Goal: Task Accomplishment & Management: Use online tool/utility

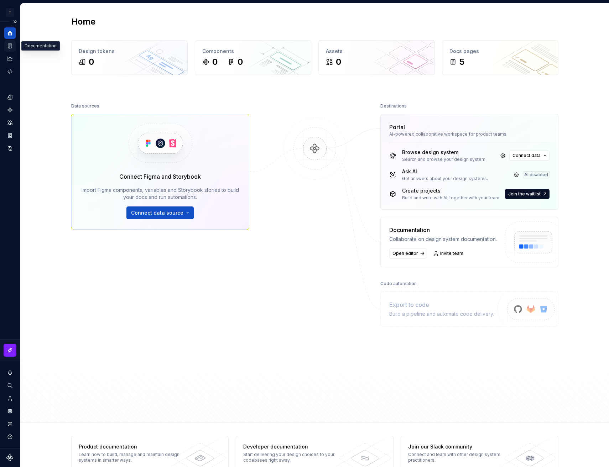
click at [11, 49] on div "Documentation" at bounding box center [9, 45] width 11 height 11
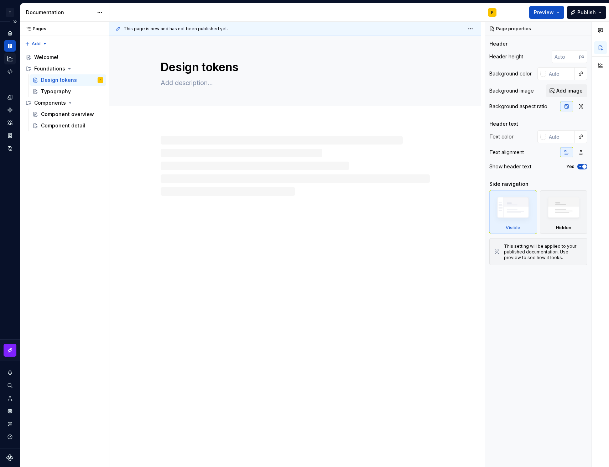
click at [10, 59] on icon "Analytics" at bounding box center [10, 59] width 6 height 6
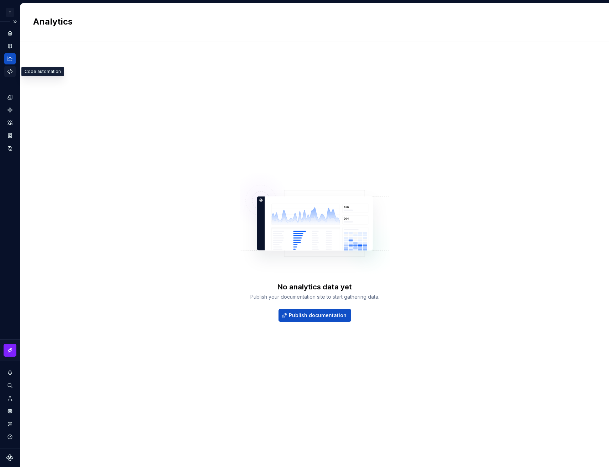
click at [11, 73] on icon "Code automation" at bounding box center [10, 71] width 6 height 6
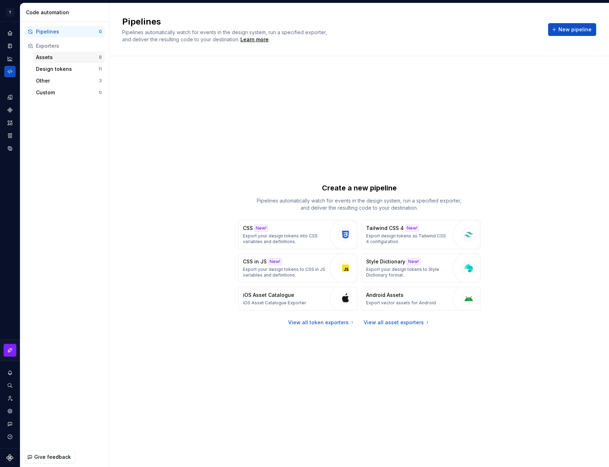
click at [73, 56] on div "Assets" at bounding box center [67, 57] width 63 height 7
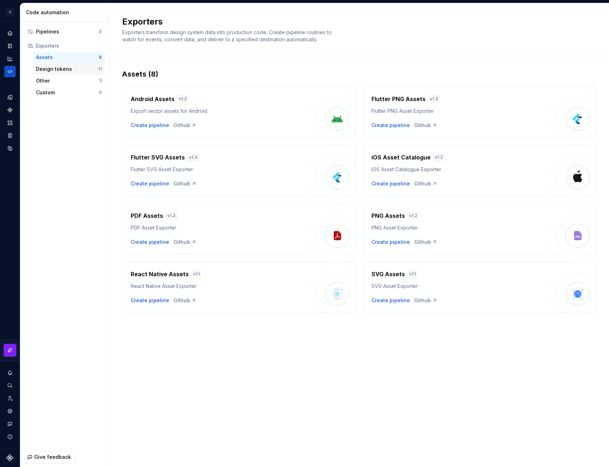
click at [61, 67] on div "Design tokens" at bounding box center [67, 69] width 62 height 7
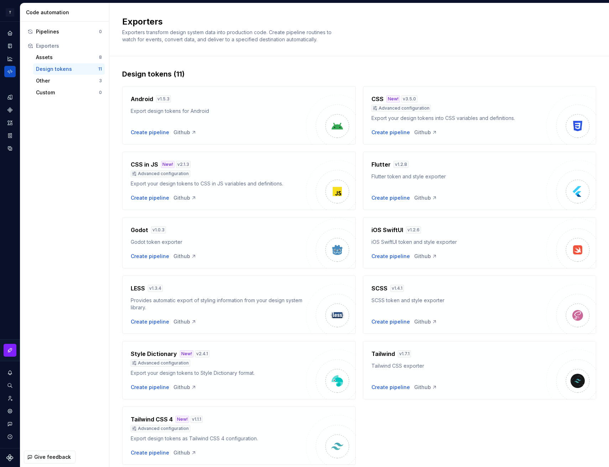
scroll to position [25, 0]
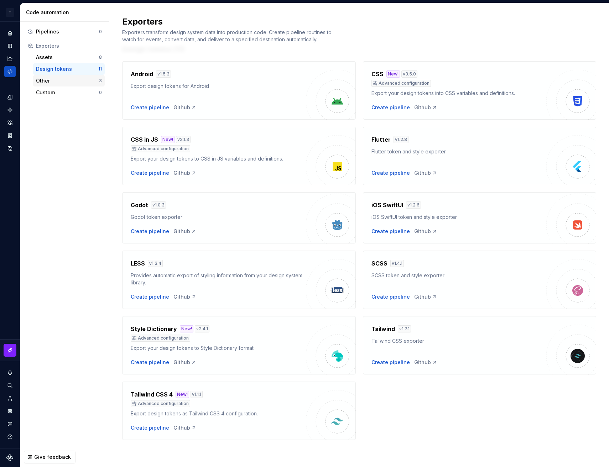
click at [74, 85] on div "Other 3" at bounding box center [69, 80] width 72 height 11
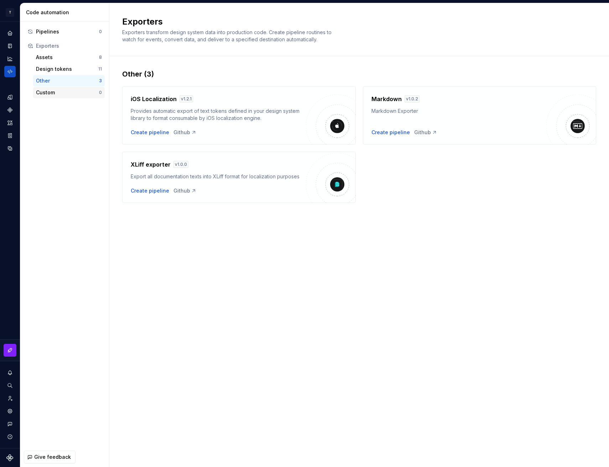
click at [69, 92] on div "Custom" at bounding box center [67, 92] width 63 height 7
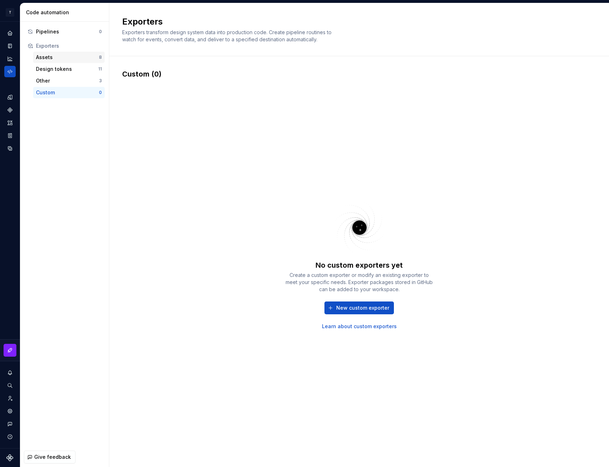
click at [71, 55] on div "Assets" at bounding box center [67, 57] width 63 height 7
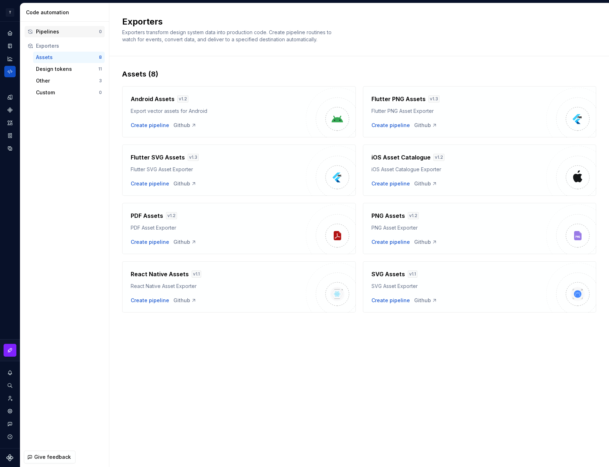
click at [69, 28] on div "Pipelines" at bounding box center [67, 31] width 63 height 7
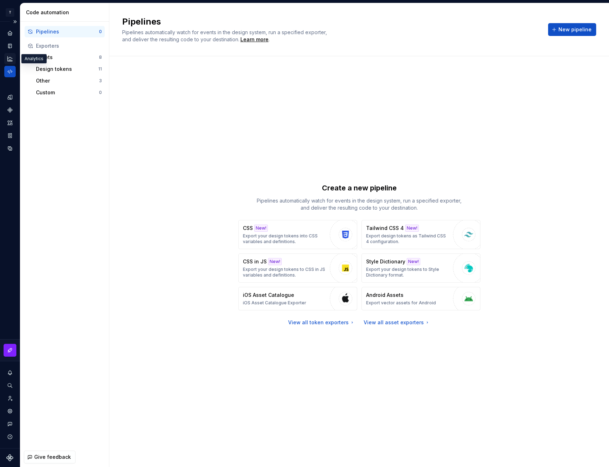
click at [12, 61] on icon "Analytics" at bounding box center [9, 58] width 5 height 5
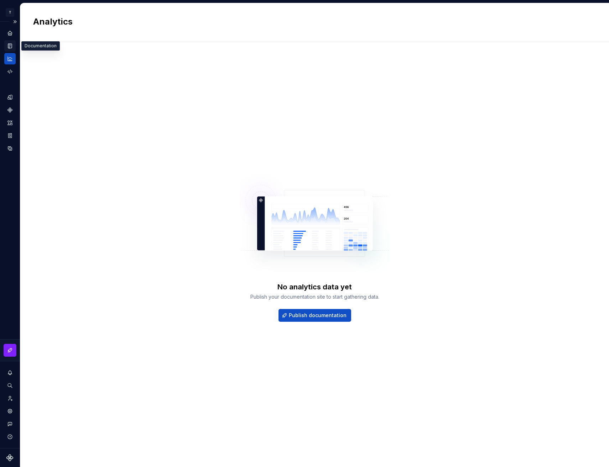
click at [12, 45] on icon "Documentation" at bounding box center [10, 46] width 6 height 6
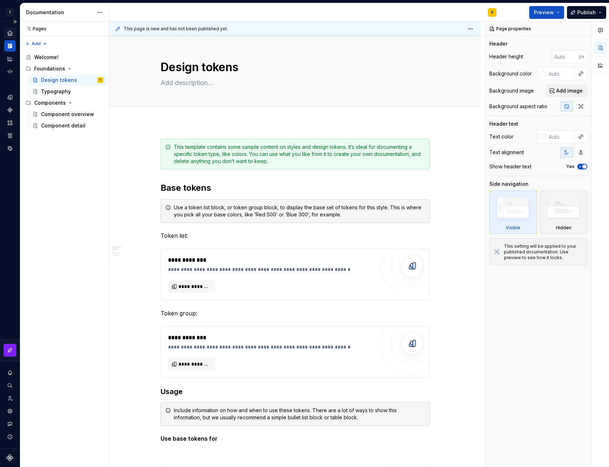
click at [12, 32] on icon "Home" at bounding box center [10, 33] width 6 height 6
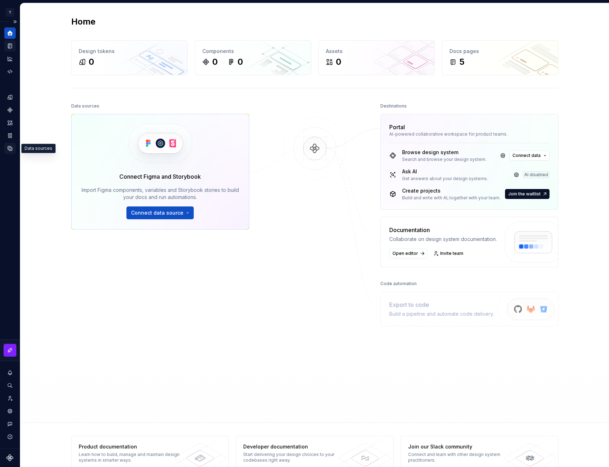
click at [12, 150] on icon "Data sources" at bounding box center [10, 148] width 6 height 6
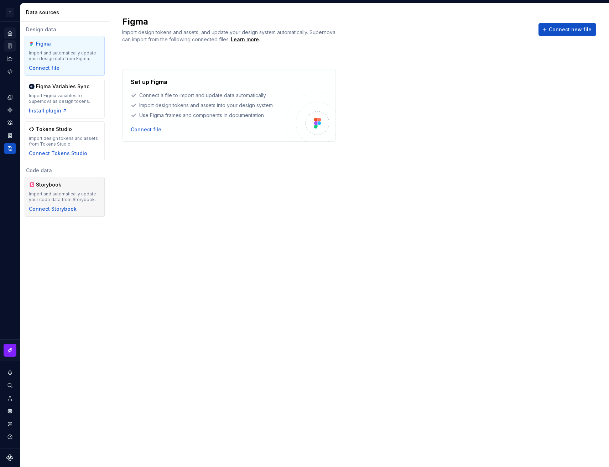
click at [85, 187] on div "Storybook" at bounding box center [65, 184] width 72 height 7
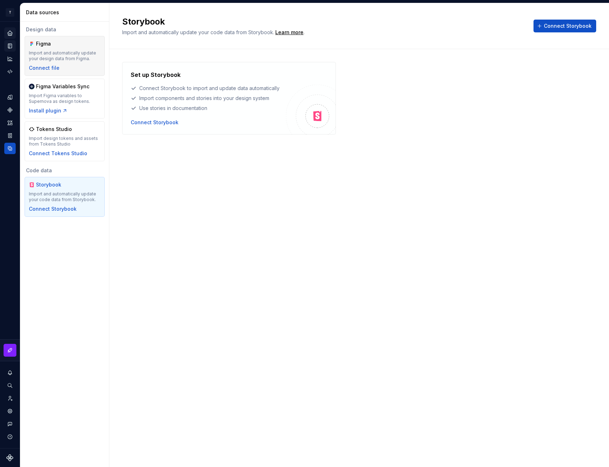
click at [65, 51] on div "Import and automatically update your design data from Figma." at bounding box center [65, 55] width 72 height 11
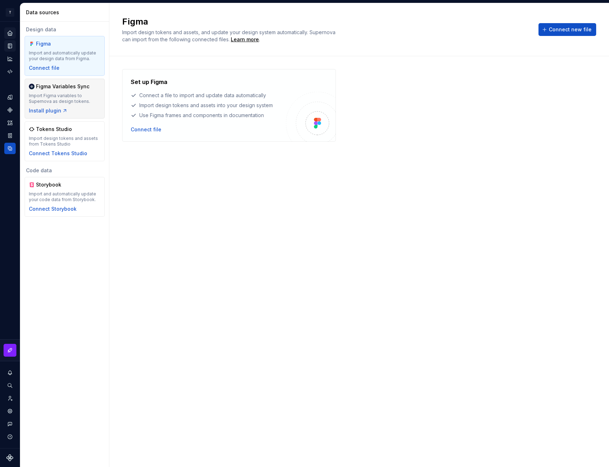
click at [82, 103] on div "Import Figma variables to Supernova as design tokens." at bounding box center [65, 98] width 72 height 11
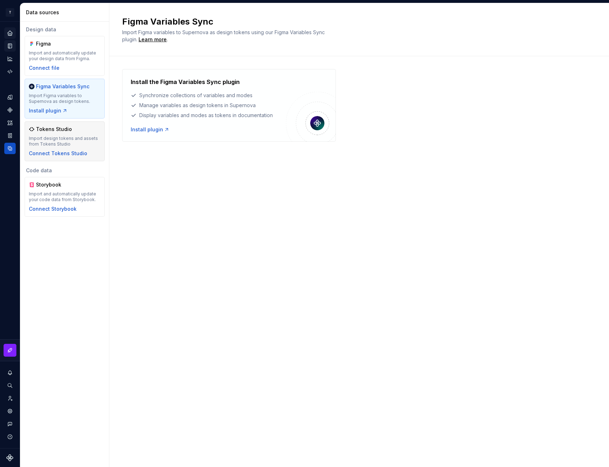
click at [84, 134] on div "Tokens Studio Import design tokens and assets from Tokens Studio Connect Tokens…" at bounding box center [65, 141] width 72 height 31
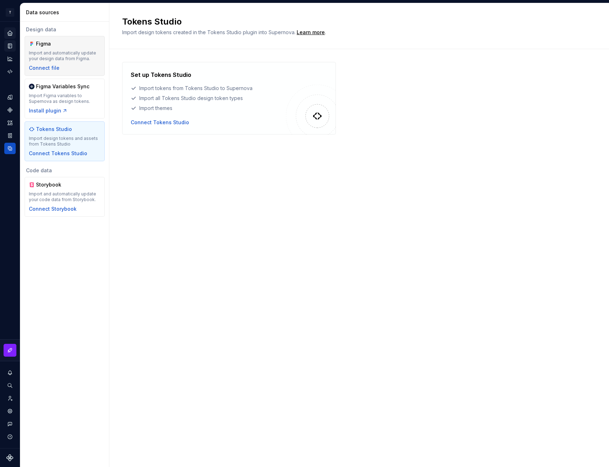
click at [78, 49] on div "Figma Import and automatically update your design data from Figma. Connect file" at bounding box center [65, 55] width 72 height 31
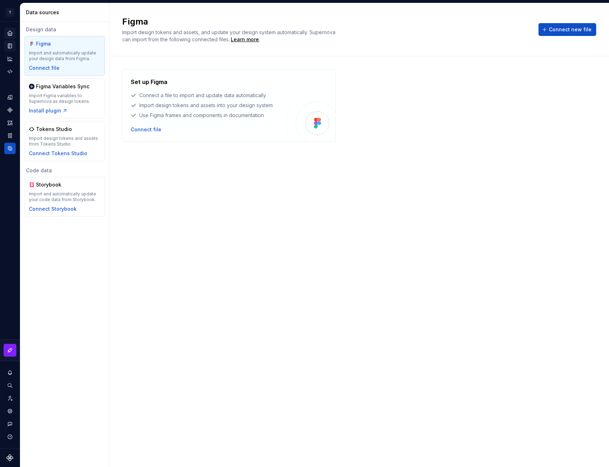
click at [10, 35] on icon "Home" at bounding box center [10, 33] width 6 height 6
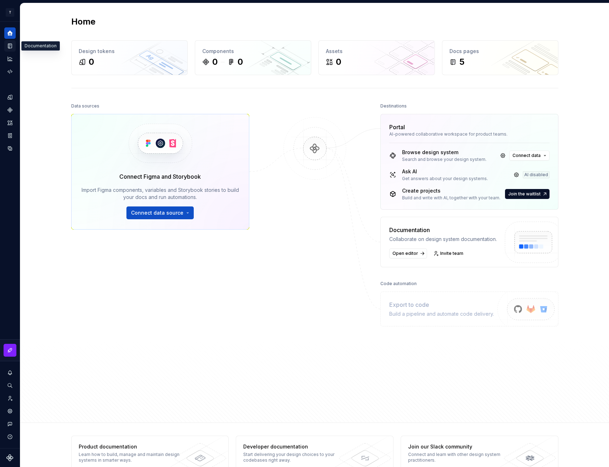
click at [12, 50] on div "Documentation" at bounding box center [9, 45] width 11 height 11
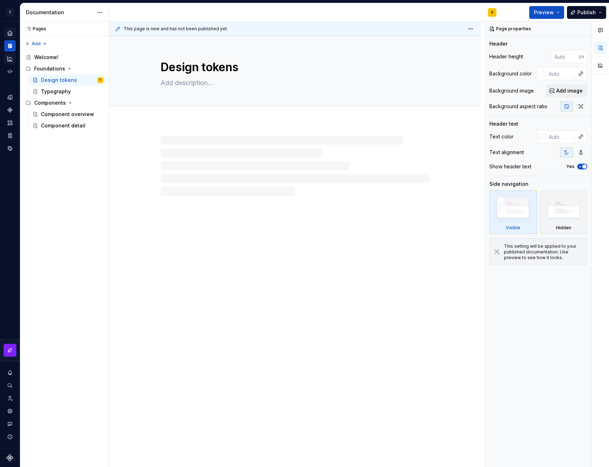
click at [12, 60] on icon "Analytics" at bounding box center [10, 59] width 6 height 6
type textarea "*"
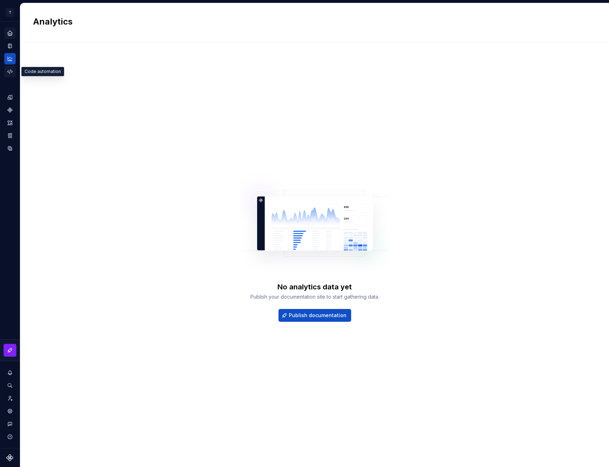
click at [12, 72] on icon "Code automation" at bounding box center [9, 71] width 5 height 4
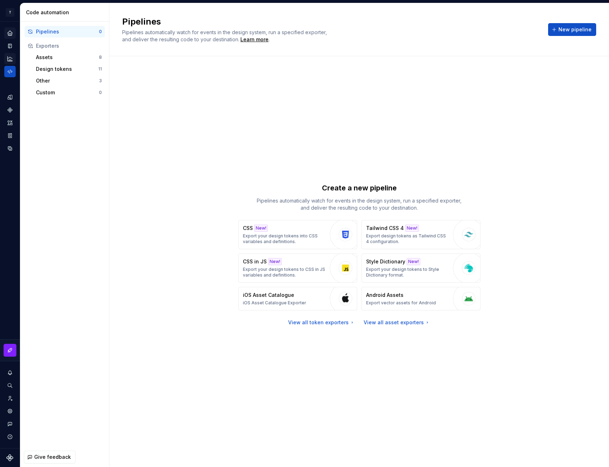
click at [11, 63] on div "Analytics" at bounding box center [9, 58] width 11 height 11
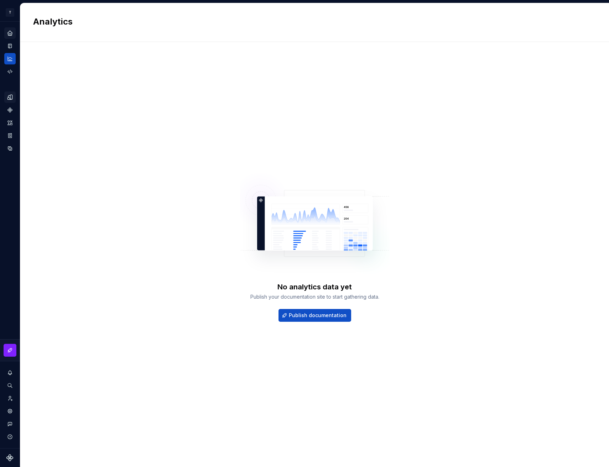
click at [12, 99] on icon "Design tokens" at bounding box center [10, 97] width 6 height 6
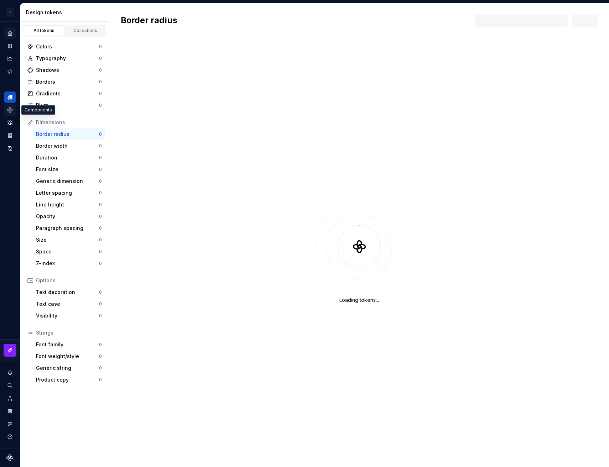
click at [10, 108] on icon "Components" at bounding box center [9, 110] width 5 height 5
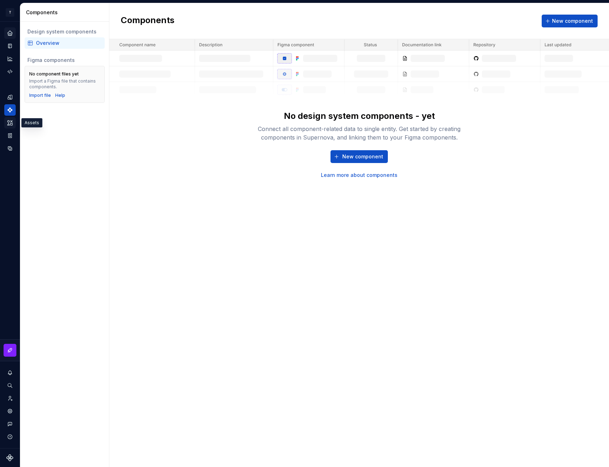
click at [10, 127] on div "Assets" at bounding box center [9, 122] width 11 height 11
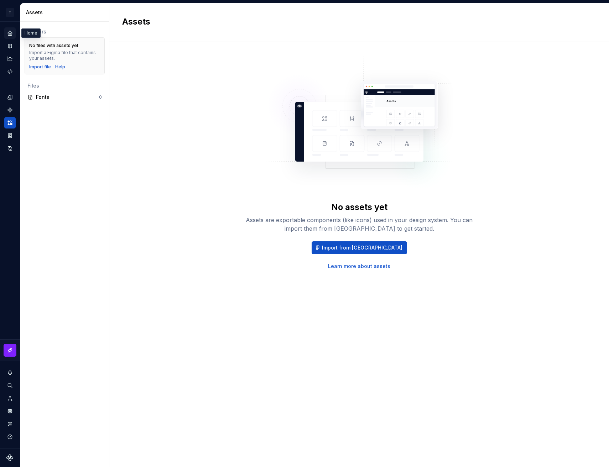
click at [12, 36] on div "Home" at bounding box center [9, 32] width 11 height 11
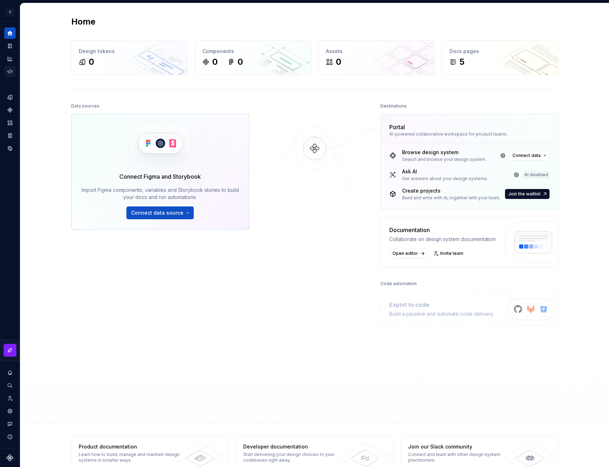
click at [11, 66] on div "Code automation" at bounding box center [9, 71] width 11 height 11
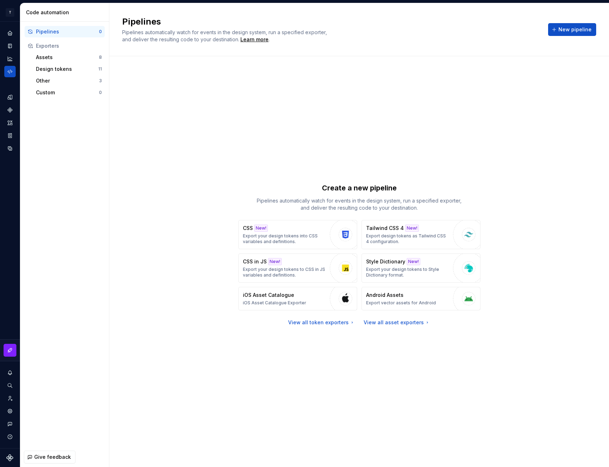
click at [11, 33] on icon "Home" at bounding box center [10, 33] width 6 height 6
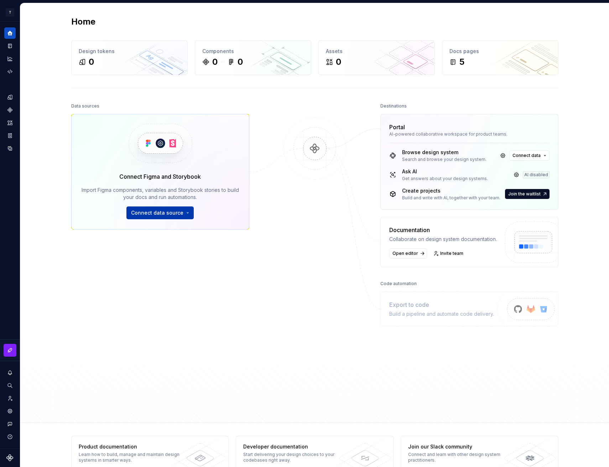
click at [154, 209] on span "Connect data source" at bounding box center [157, 212] width 52 height 7
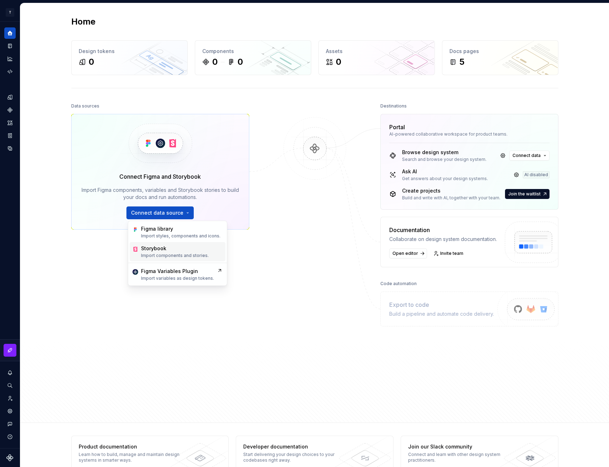
click at [171, 248] on div "Storybook" at bounding box center [175, 248] width 68 height 7
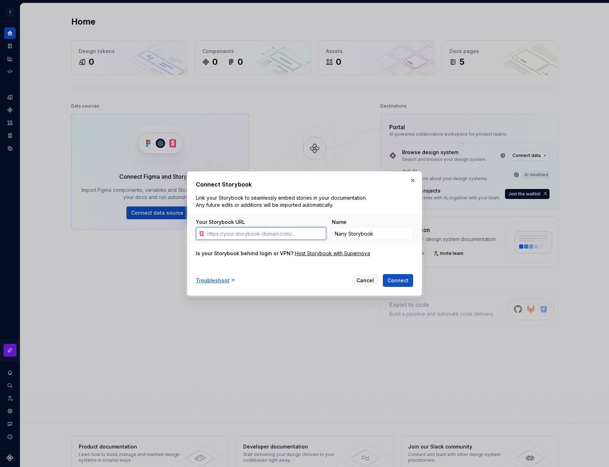
click at [248, 230] on input "Your Storybook URL" at bounding box center [265, 233] width 122 height 13
paste input "[URL][DOMAIN_NAME]"
type input "[URL][DOMAIN_NAME]"
click at [316, 253] on div "Host Storybook with Supernova" at bounding box center [332, 253] width 75 height 7
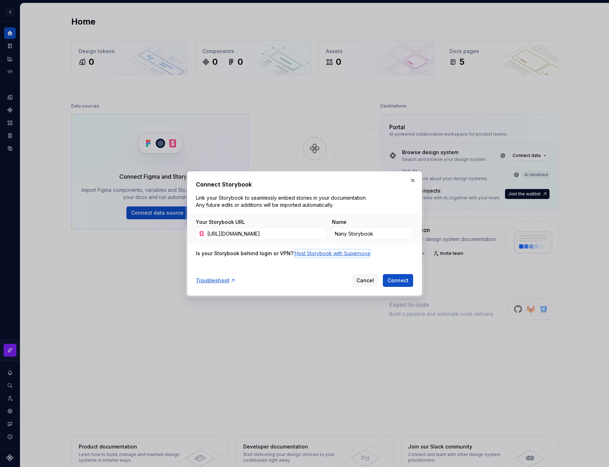
scroll to position [0, 0]
click at [394, 280] on span "Connect" at bounding box center [397, 280] width 21 height 7
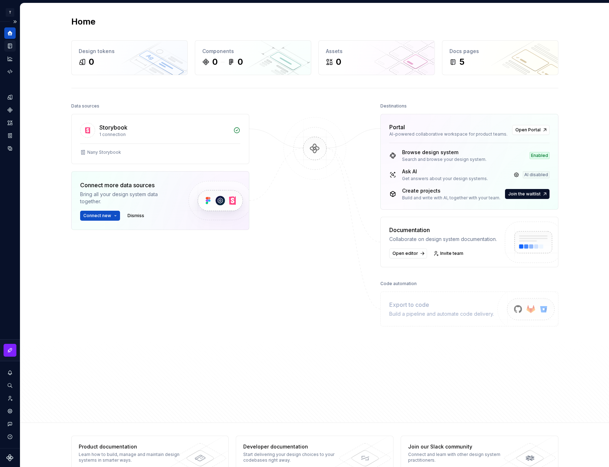
click at [15, 43] on div "Documentation" at bounding box center [9, 45] width 11 height 11
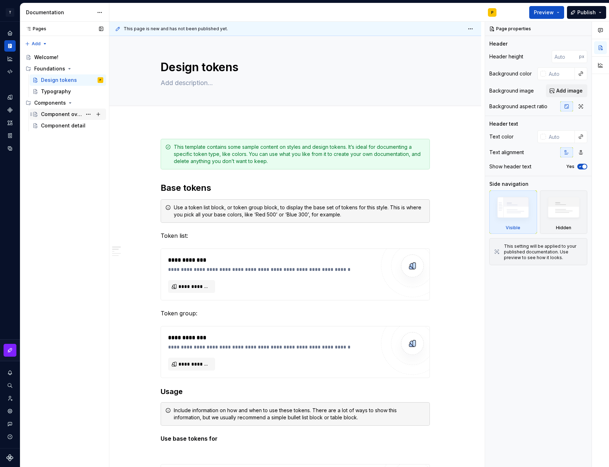
click at [63, 115] on div "Component overview" at bounding box center [61, 114] width 41 height 7
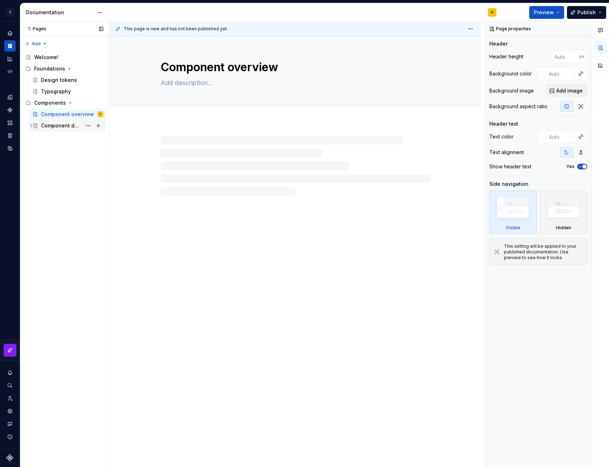
click at [63, 126] on div "Component detail" at bounding box center [61, 125] width 41 height 7
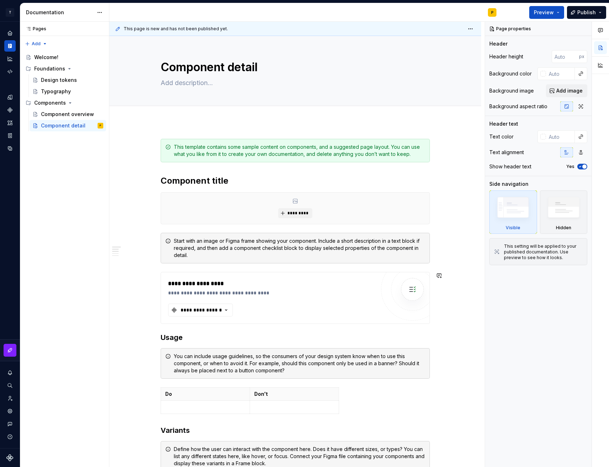
click at [203, 267] on div "**********" at bounding box center [295, 427] width 269 height 576
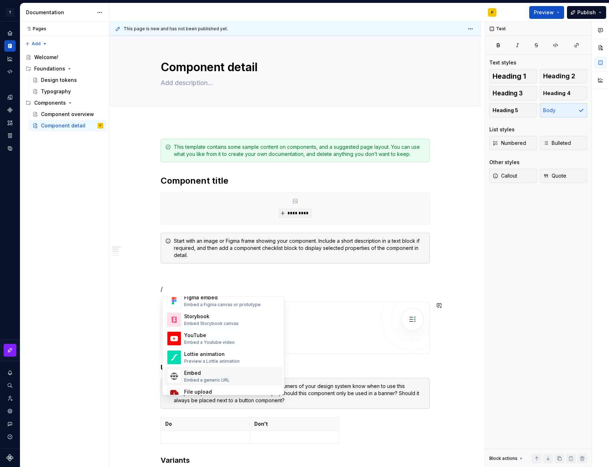
scroll to position [356, 0]
click at [234, 323] on div "Embed Storybook canvas" at bounding box center [211, 324] width 54 height 6
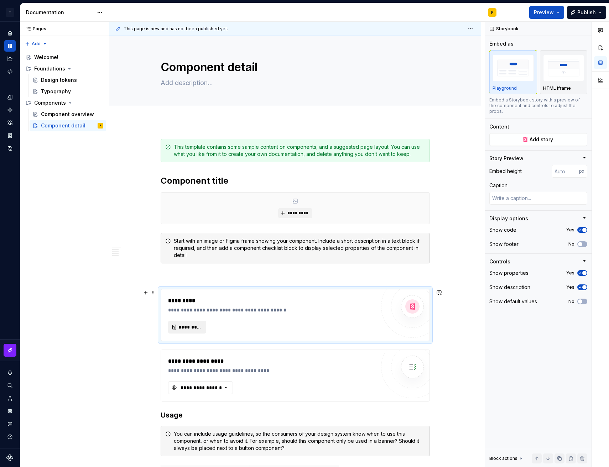
click at [197, 329] on span "*********" at bounding box center [189, 327] width 23 height 7
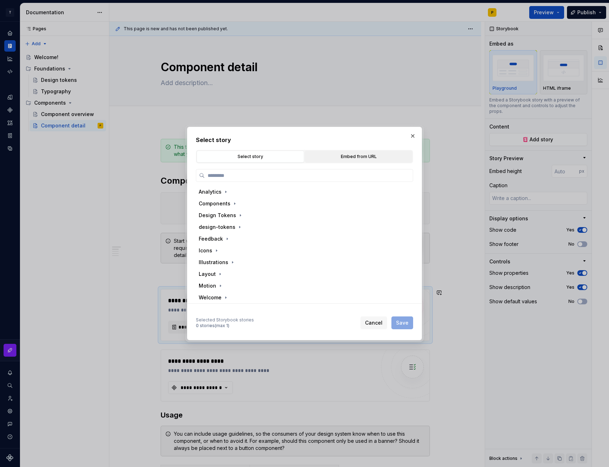
click at [345, 148] on div "Select story Select story Embed from URL Analytics Components Design Tokens des…" at bounding box center [304, 233] width 217 height 194
click at [344, 154] on div "Embed from URL" at bounding box center [358, 156] width 103 height 7
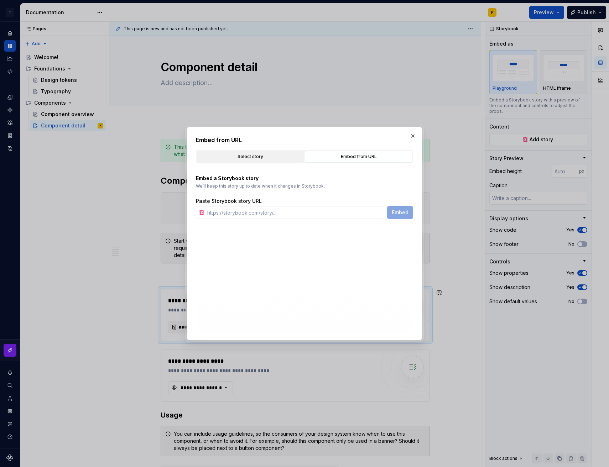
click at [274, 156] on div "Select story" at bounding box center [250, 156] width 103 height 7
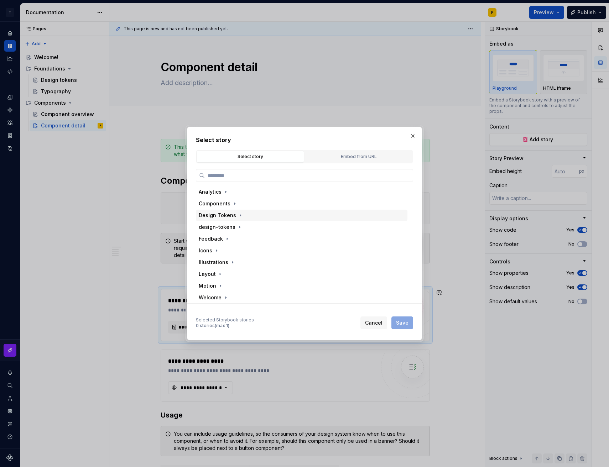
scroll to position [2, 0]
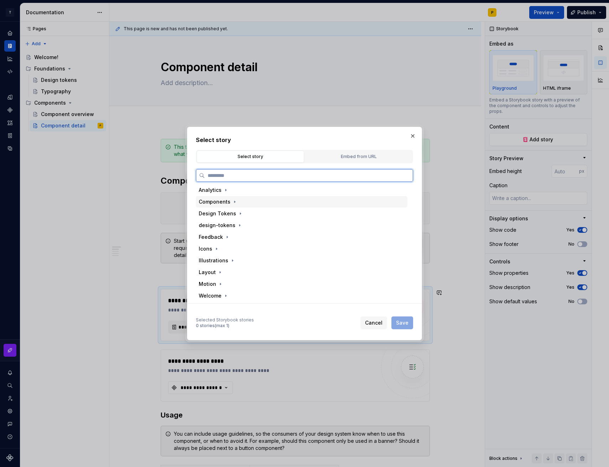
click at [238, 201] on div "Components" at bounding box center [302, 201] width 212 height 11
click at [238, 237] on div "Button" at bounding box center [305, 236] width 205 height 11
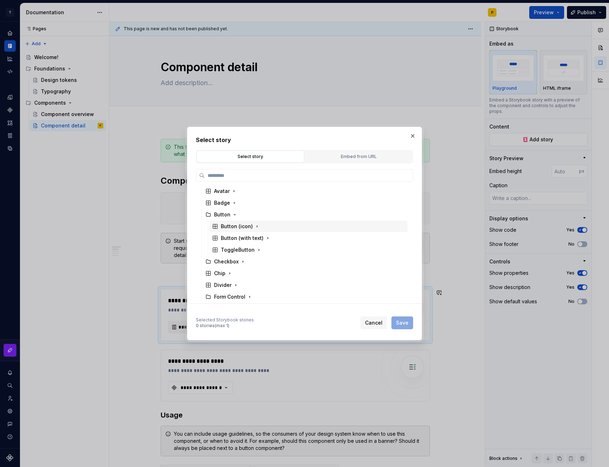
scroll to position [26, 0]
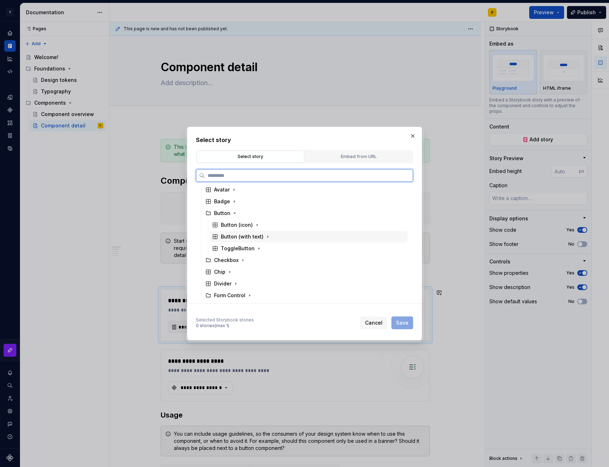
click at [248, 235] on div "Button (with text)" at bounding box center [242, 236] width 43 height 7
click at [251, 261] on div "Docs" at bounding box center [311, 260] width 191 height 11
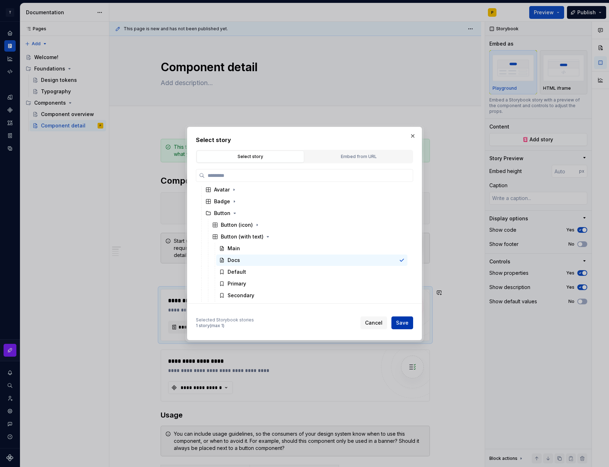
click at [406, 327] on button "Save" at bounding box center [402, 323] width 22 height 13
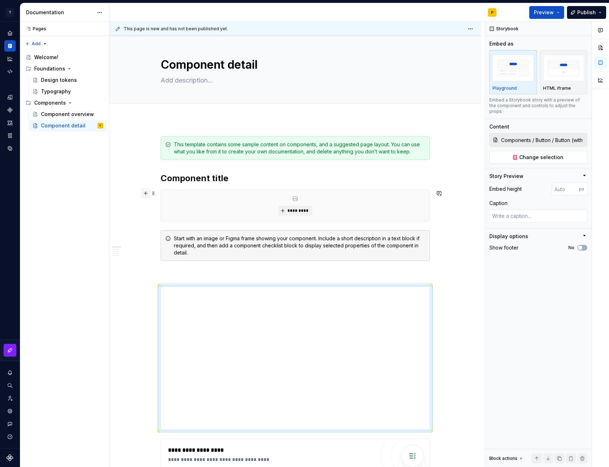
scroll to position [0, 0]
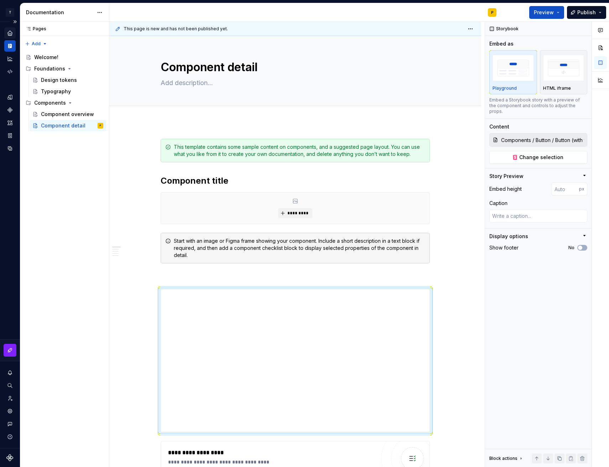
click at [6, 32] on div "Home" at bounding box center [9, 32] width 11 height 11
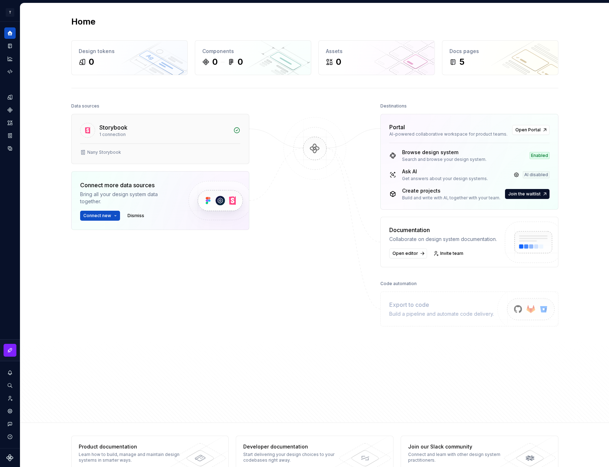
click at [158, 146] on div "Nany Storybook" at bounding box center [160, 154] width 177 height 20
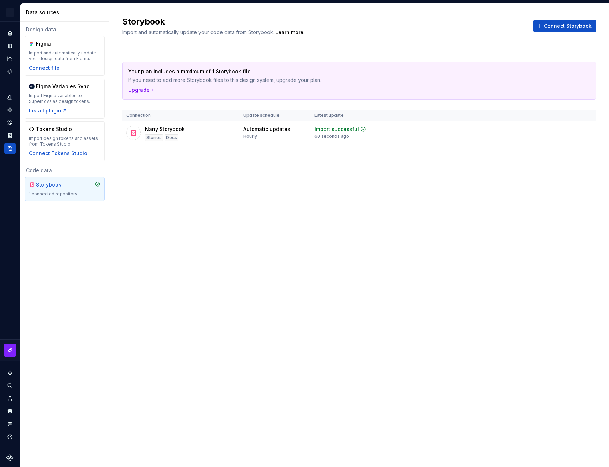
drag, startPoint x: 274, startPoint y: 190, endPoint x: 268, endPoint y: 188, distance: 6.3
click at [271, 189] on div "Storybook Import and automatically update your code data from Storybook. Learn …" at bounding box center [359, 235] width 500 height 464
click at [8, 41] on div "Documentation" at bounding box center [9, 45] width 11 height 11
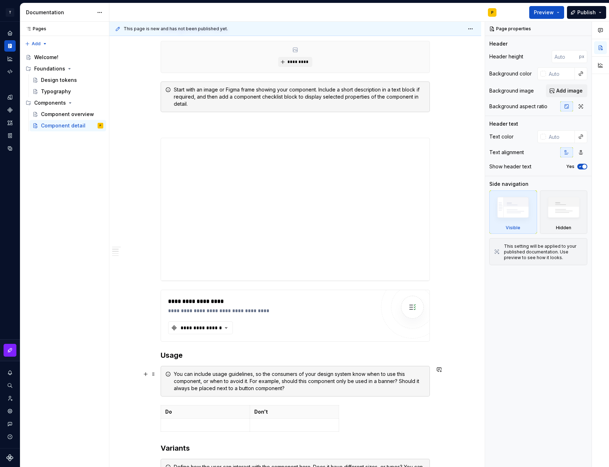
scroll to position [210, 0]
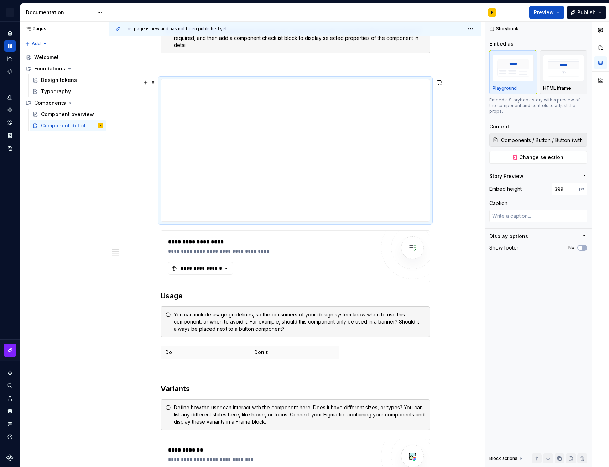
type textarea "*"
type input "407"
type textarea "*"
type input "421"
type textarea "*"
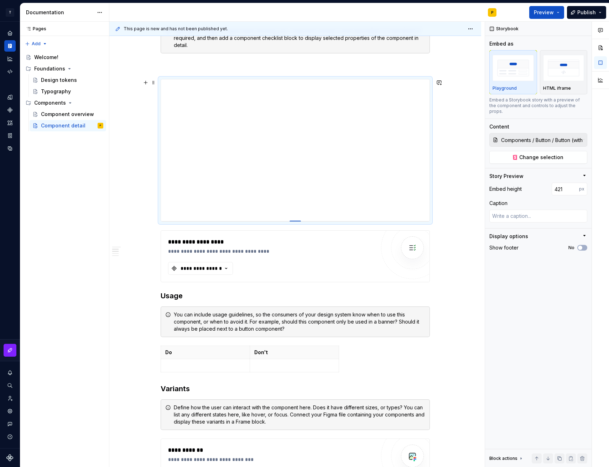
type input "441"
type textarea "*"
type input "461"
type textarea "*"
type input "481"
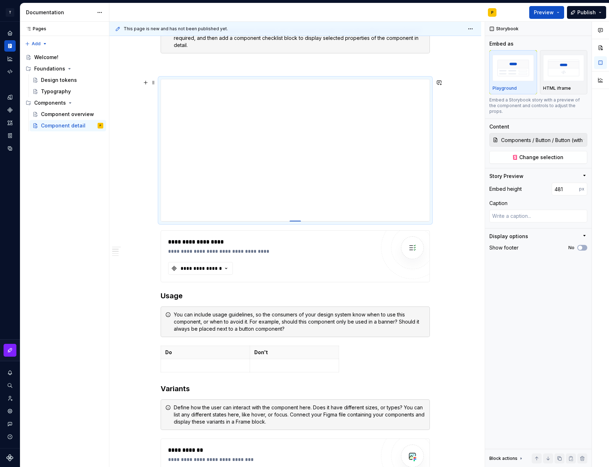
type textarea "*"
type input "502"
type textarea "*"
type input "522"
type textarea "*"
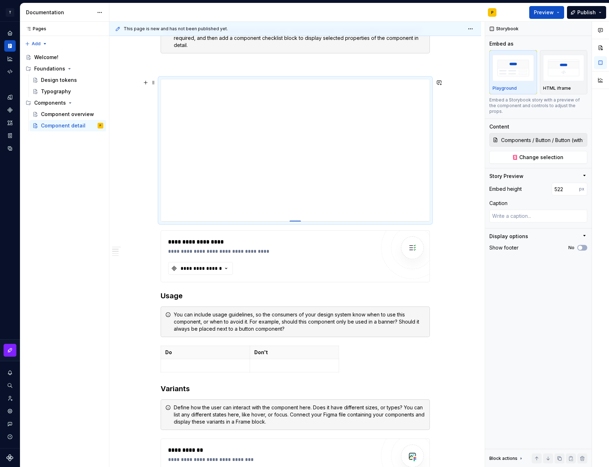
type input "543"
type textarea "*"
type input "564"
type textarea "*"
type input "580"
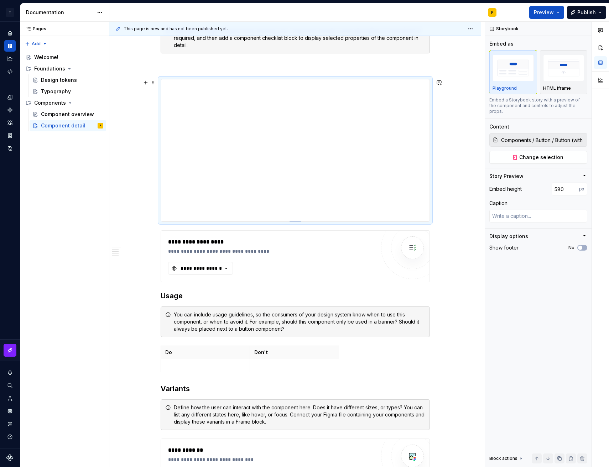
type textarea "*"
type input "603"
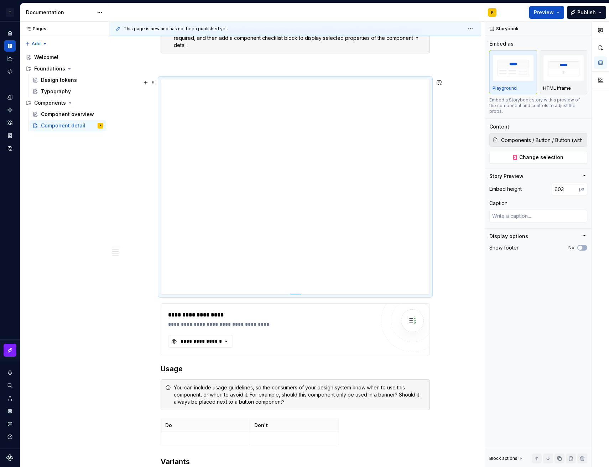
type textarea "*"
type input "633"
type textarea "*"
type input "671"
type textarea "*"
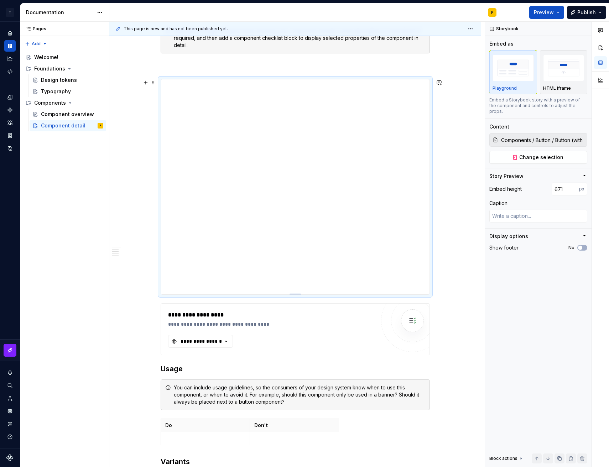
type input "691"
type textarea "*"
type input "701"
type textarea "*"
type input "718"
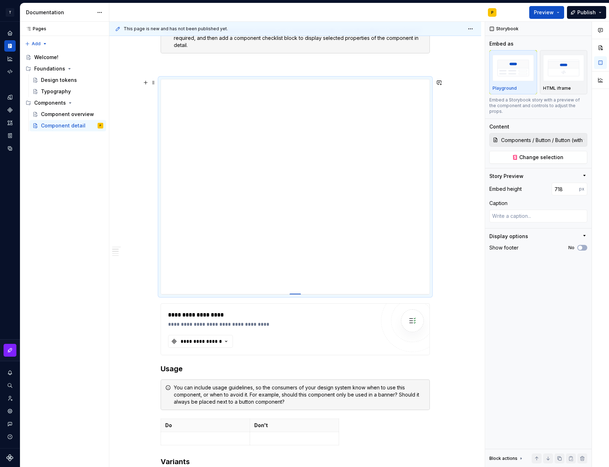
type textarea "*"
type input "745"
type textarea "*"
type input "775"
type textarea "*"
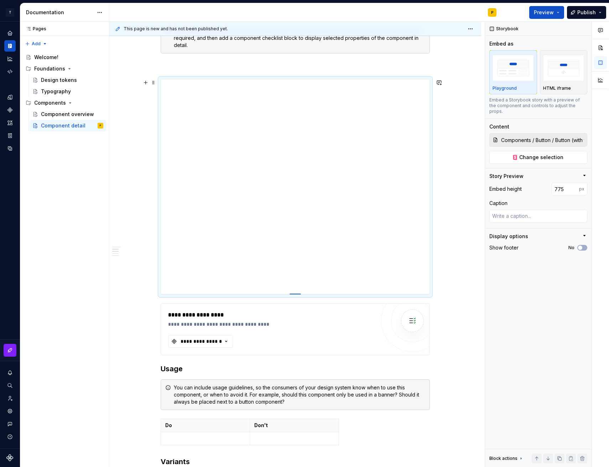
type input "798"
type textarea "*"
type input "808"
type textarea "*"
type input "816"
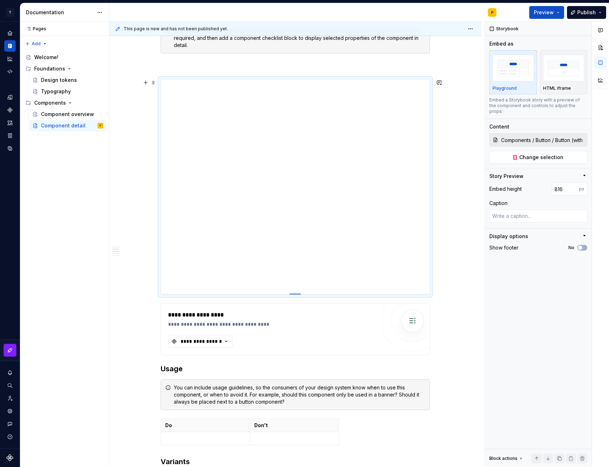
type textarea "*"
type input "831"
type textarea "*"
type input "846"
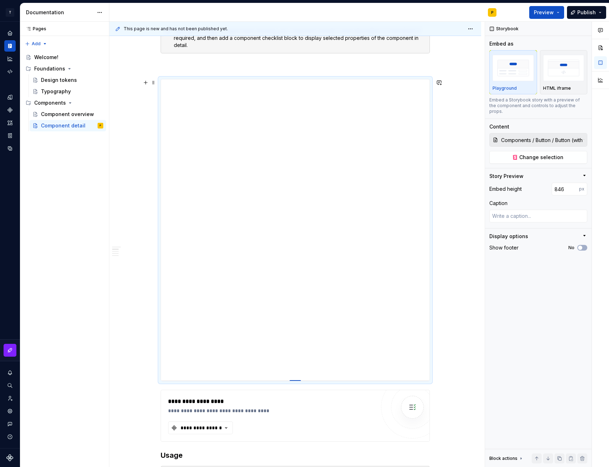
type textarea "*"
type input "852"
type textarea "*"
type input "853"
type textarea "*"
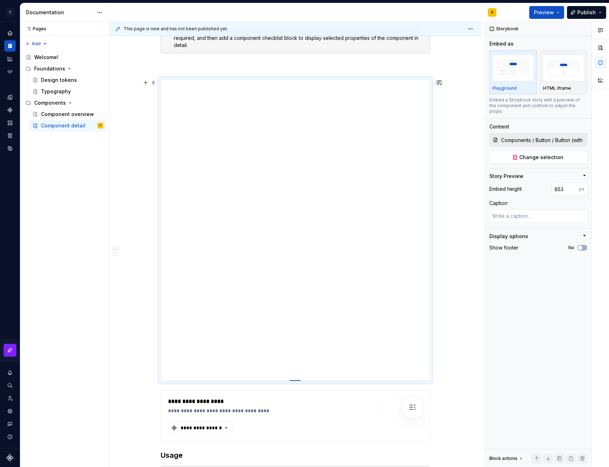
type input "858"
type textarea "*"
type input "867"
type textarea "*"
type input "871"
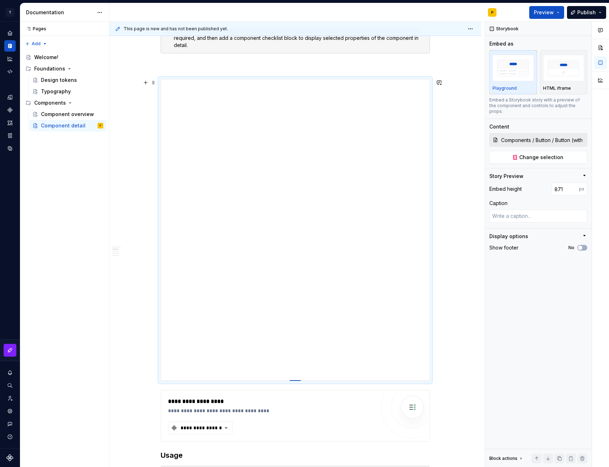
type textarea "*"
type input "872"
type textarea "*"
type input "874"
type textarea "*"
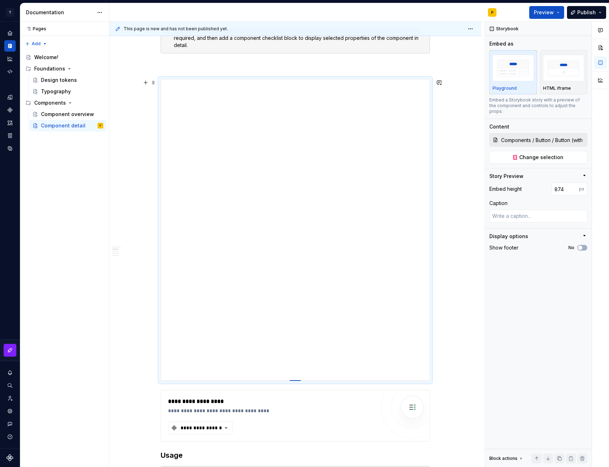
type input "875"
type textarea "*"
type input "876"
type textarea "*"
type input "877"
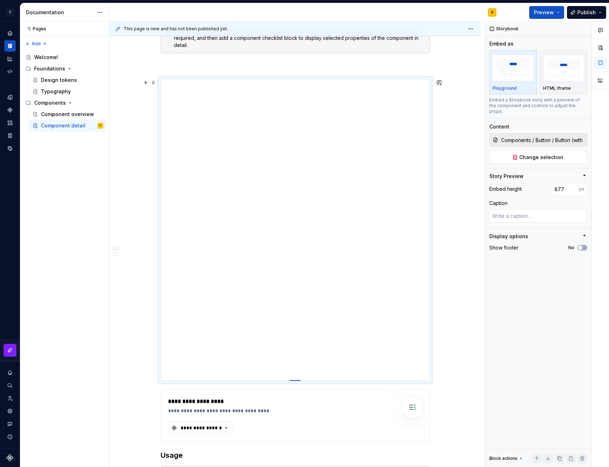
type textarea "*"
type input "880"
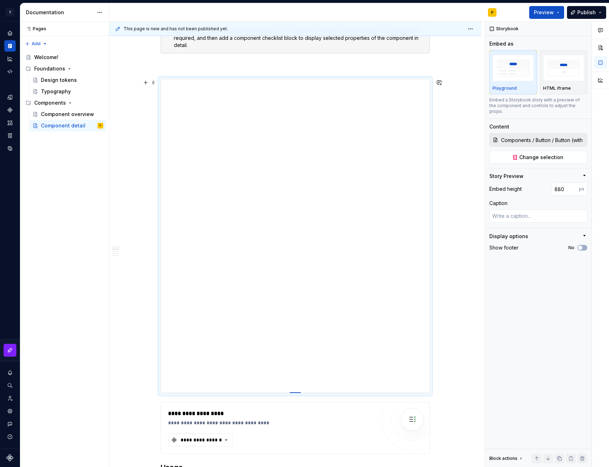
type textarea "*"
type input "884"
type textarea "*"
type input "886"
type textarea "*"
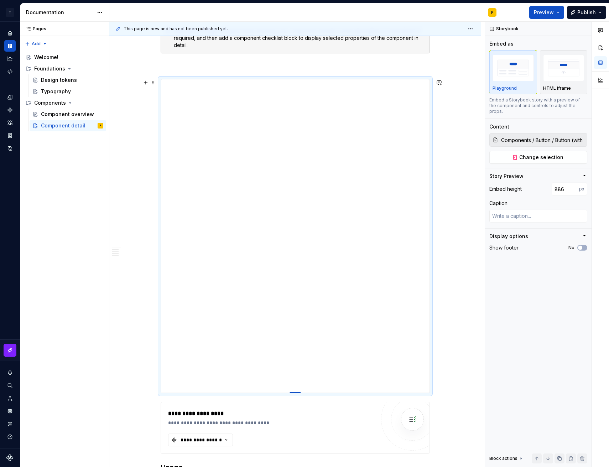
type input "893"
type textarea "*"
type input "921"
type textarea "*"
type input "955"
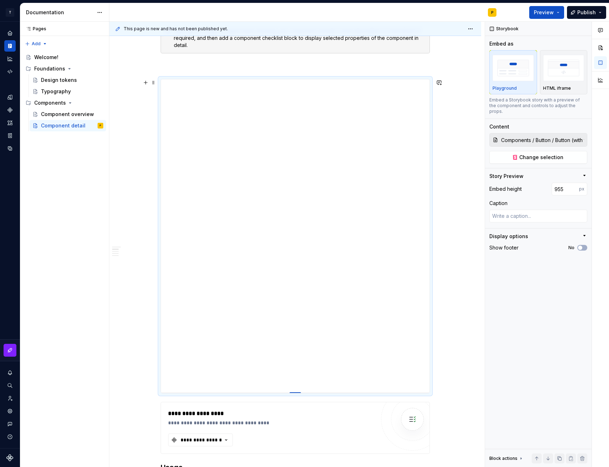
type textarea "*"
type input "965"
type textarea "*"
type input "966"
type textarea "*"
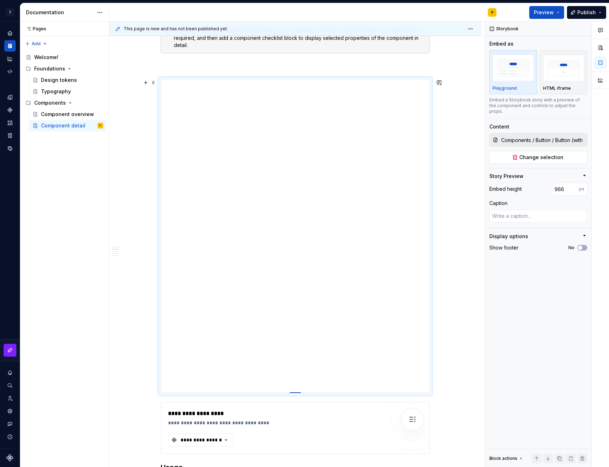
type input "985"
type textarea "*"
type input "1026"
type textarea "*"
type input "1043"
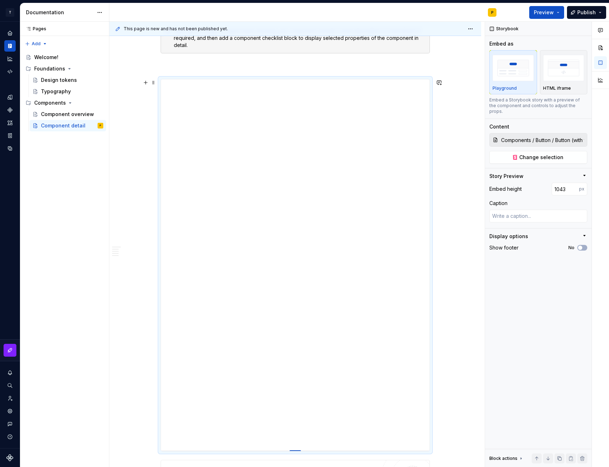
type textarea "*"
type input "1045"
type textarea "*"
type input "1046"
type textarea "*"
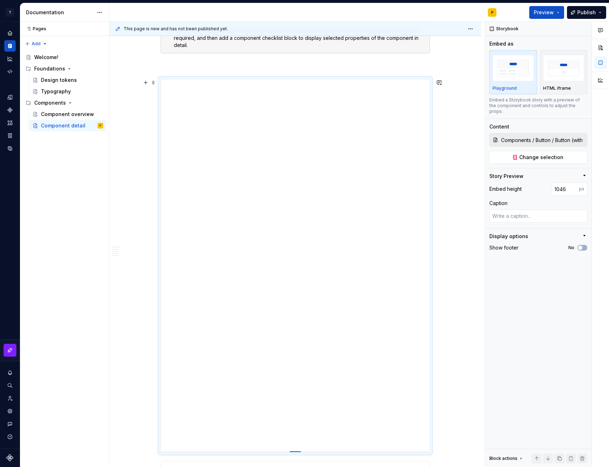
type input "1054"
type textarea "*"
type input "1059"
type textarea "*"
type input "1079"
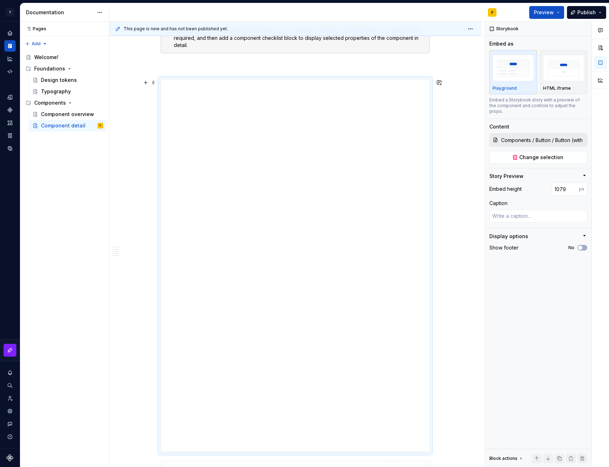
type textarea "*"
type input "1104"
type textarea "*"
type input "1103"
type textarea "*"
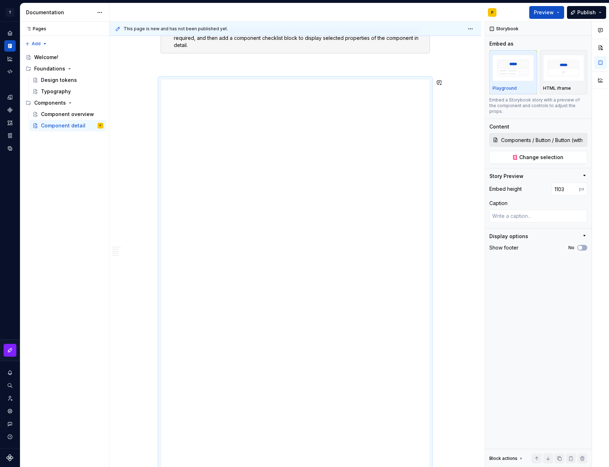
type input "1102"
type textarea "*"
type input "1100"
type textarea "*"
type input "1099"
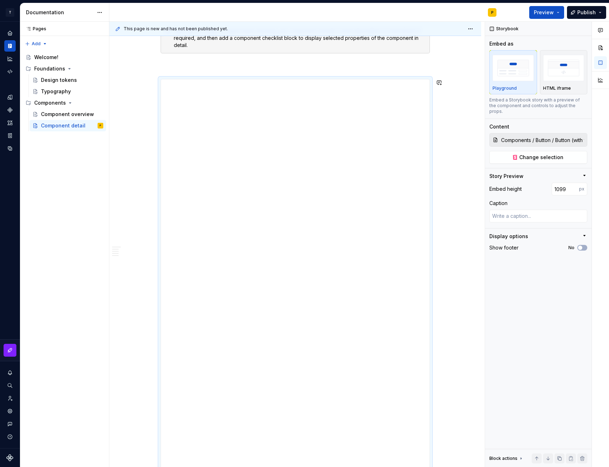
drag, startPoint x: 296, startPoint y: 221, endPoint x: 312, endPoint y: 470, distance: 249.8
click at [312, 467] on html "**********" at bounding box center [304, 233] width 609 height 467
type textarea "*"
type input "1098"
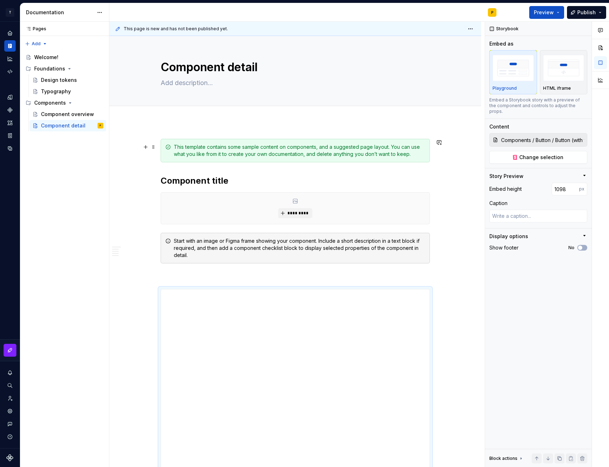
click at [549, 11] on span "Preview" at bounding box center [544, 12] width 20 height 7
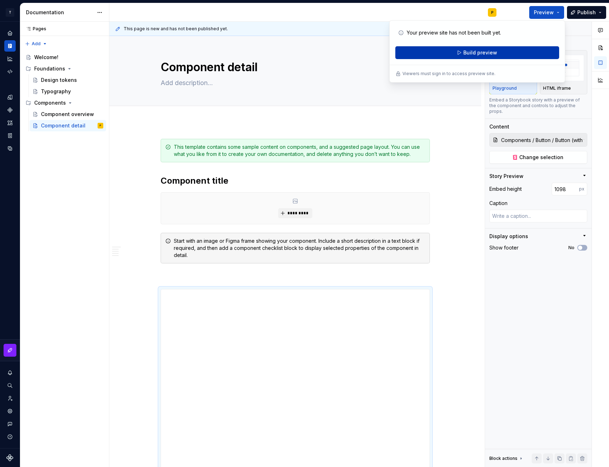
click at [504, 53] on button "Build preview" at bounding box center [477, 52] width 164 height 13
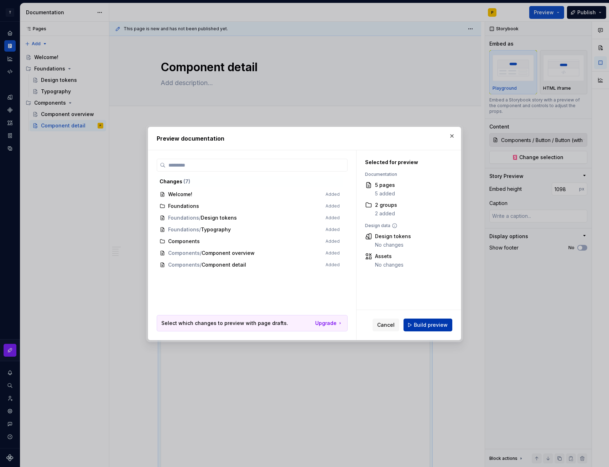
click at [436, 326] on span "Build preview" at bounding box center [431, 325] width 34 height 7
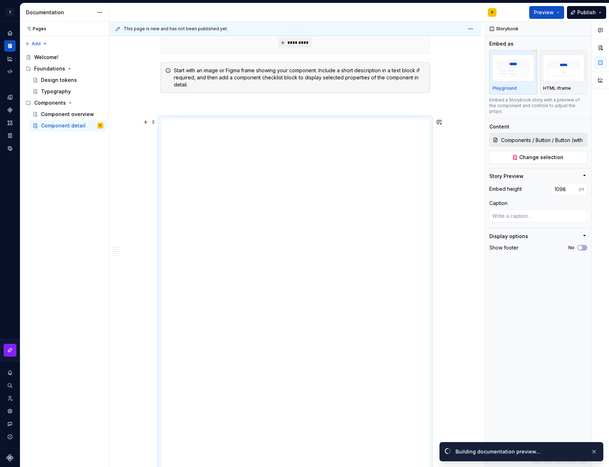
scroll to position [194, 0]
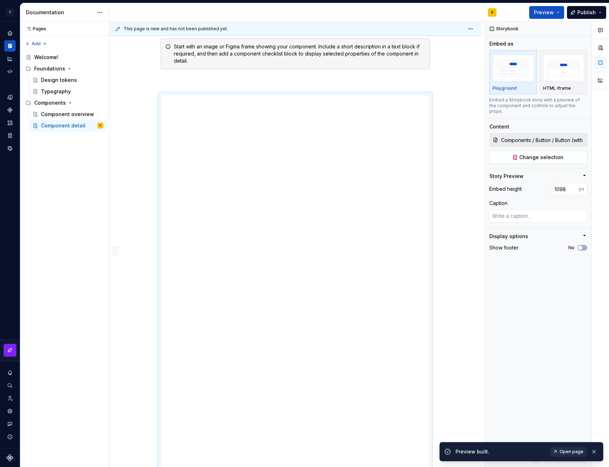
drag, startPoint x: 557, startPoint y: 452, endPoint x: 571, endPoint y: 451, distance: 13.6
click at [571, 451] on span "Open page" at bounding box center [571, 452] width 24 height 6
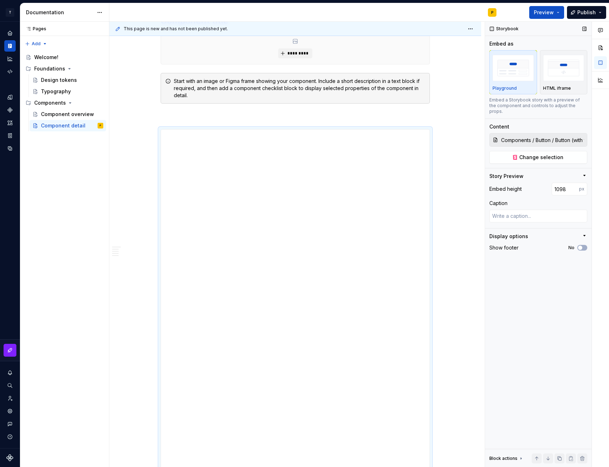
scroll to position [156, 0]
type textarea "*"
